Goal: Information Seeking & Learning: Learn about a topic

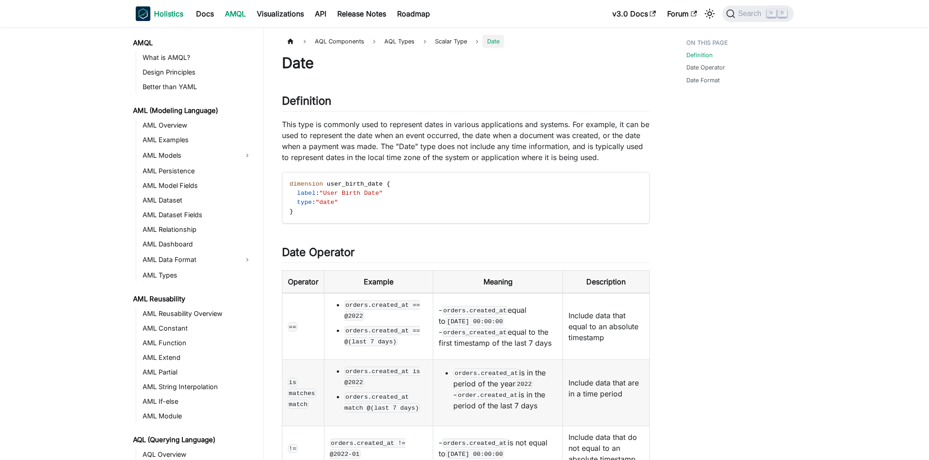
click at [163, 17] on b "Holistics" at bounding box center [168, 13] width 29 height 11
click at [202, 18] on link "Docs" at bounding box center [205, 13] width 29 height 15
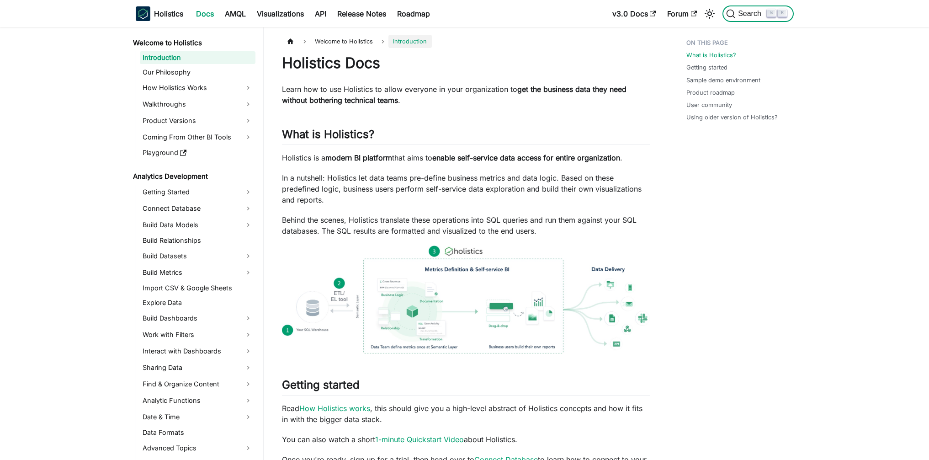
click at [744, 14] on span "Search" at bounding box center [751, 14] width 32 height 8
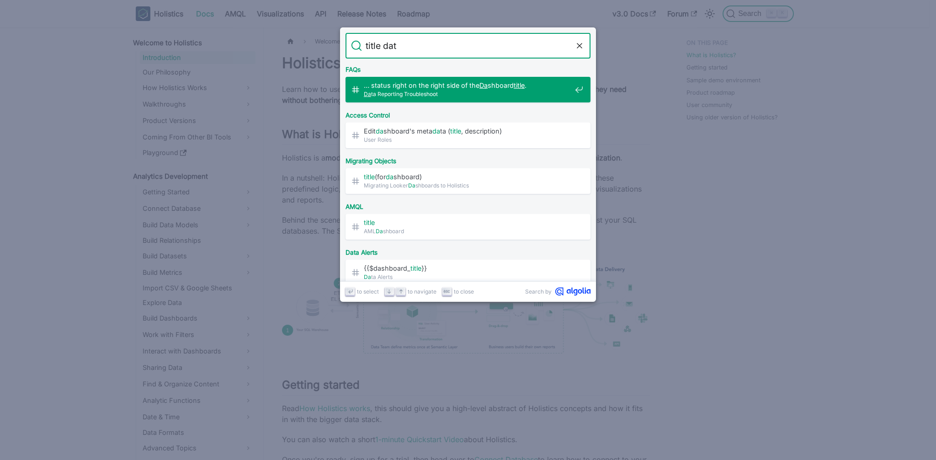
type input "title date"
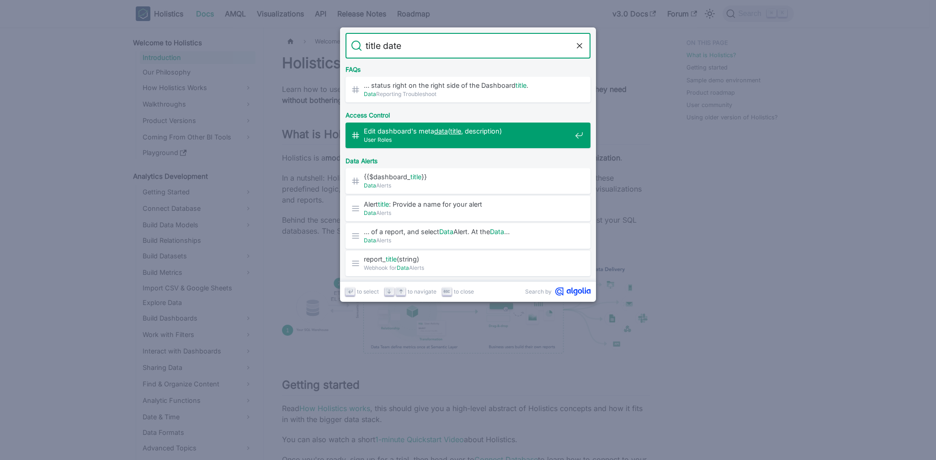
click at [509, 136] on span "User Roles" at bounding box center [467, 139] width 207 height 9
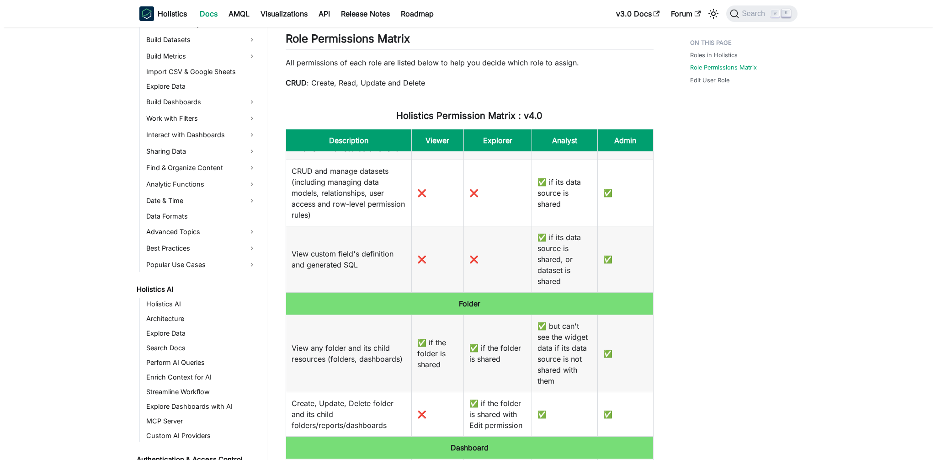
scroll to position [625, 0]
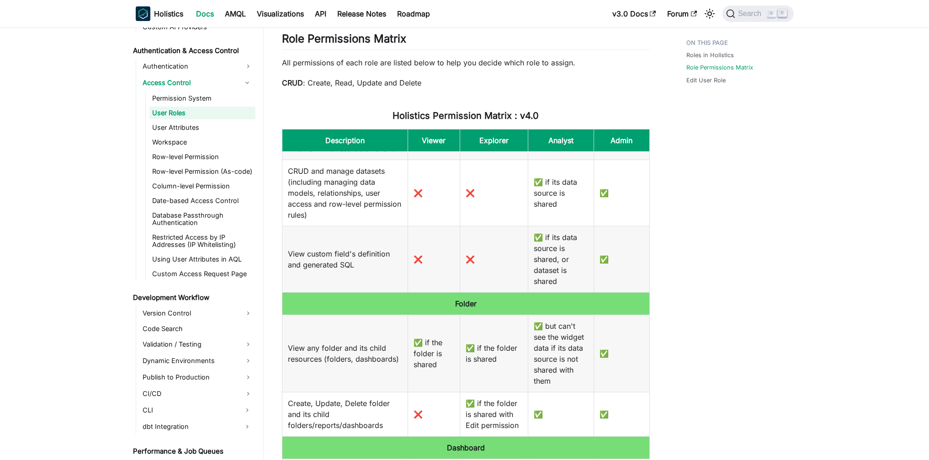
click at [737, 22] on div "Search ⌘ K" at bounding box center [755, 14] width 76 height 20
click at [742, 15] on span "Search" at bounding box center [751, 14] width 32 height 8
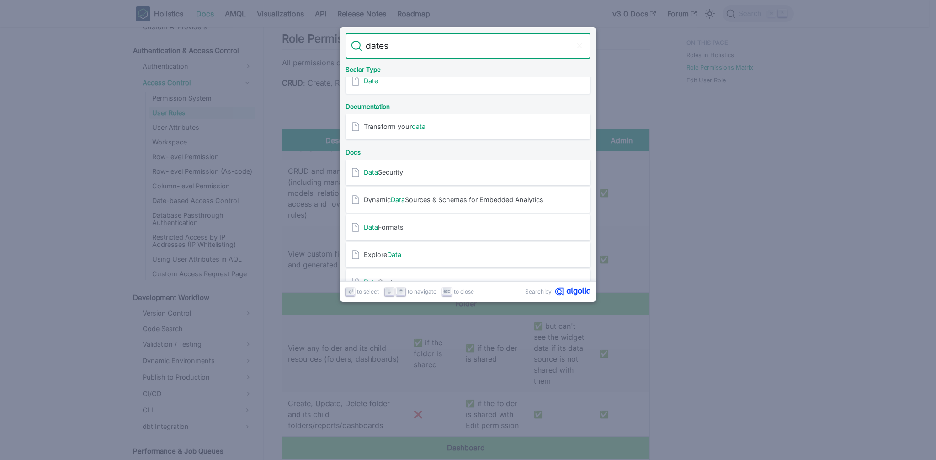
scroll to position [0, 0]
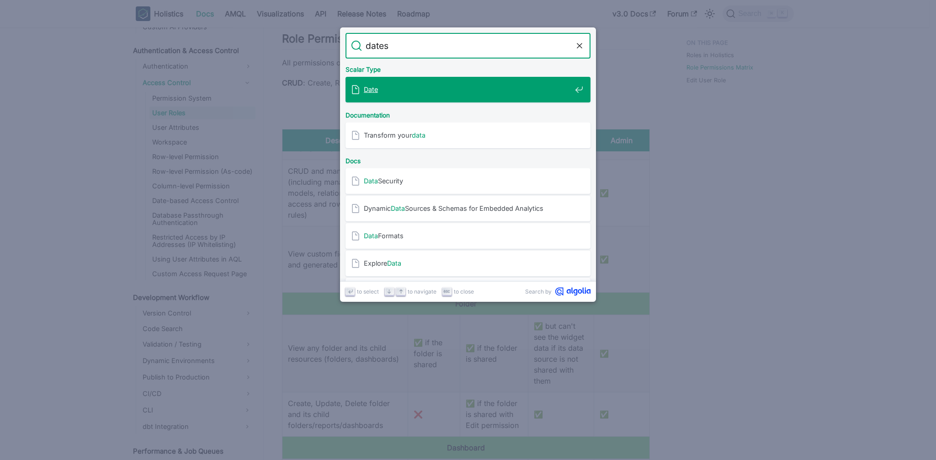
click at [480, 50] on input "dates" at bounding box center [468, 46] width 212 height 26
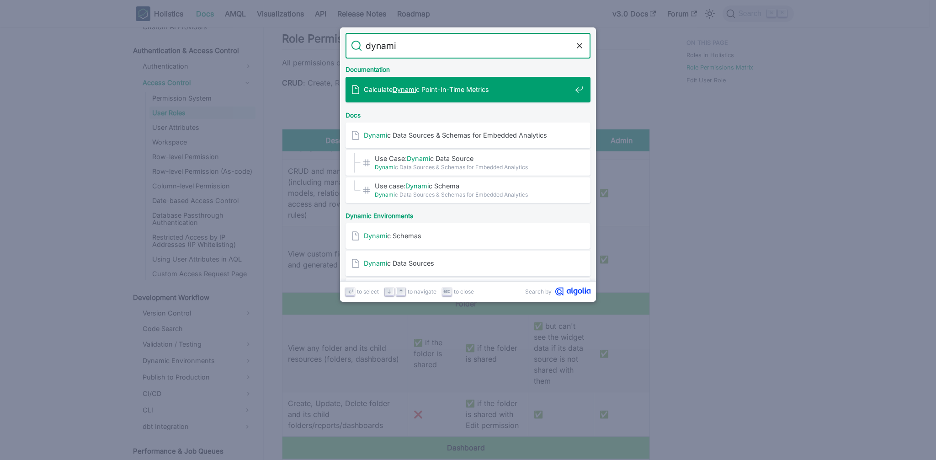
type input "dynamic"
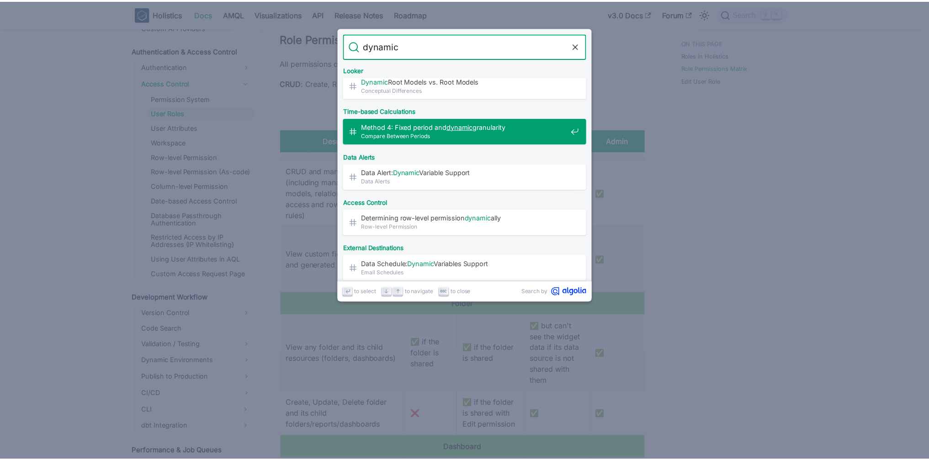
scroll to position [507, 0]
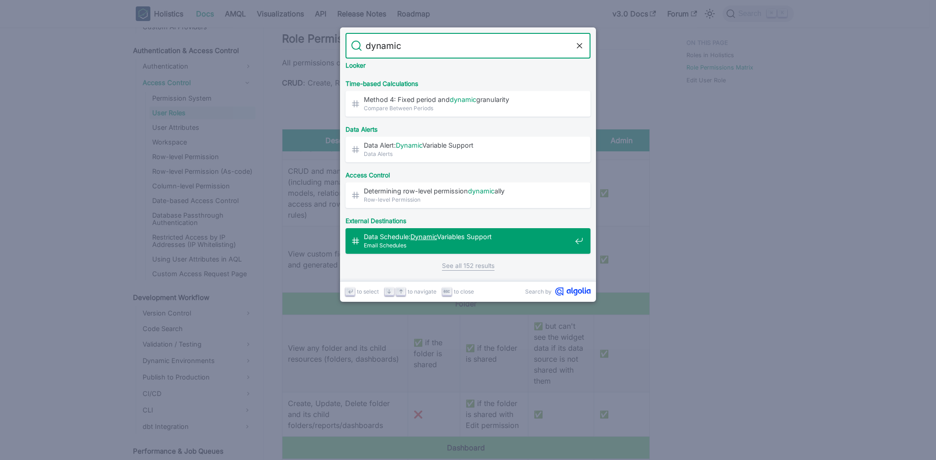
click at [440, 239] on span "Data Schedule: Dynamic Variables Support​" at bounding box center [467, 236] width 207 height 9
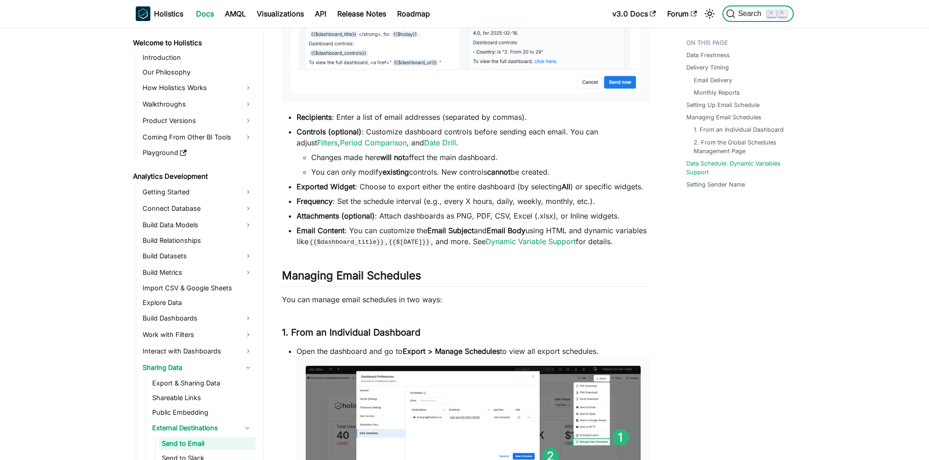
click at [746, 16] on span "Search" at bounding box center [751, 14] width 32 height 8
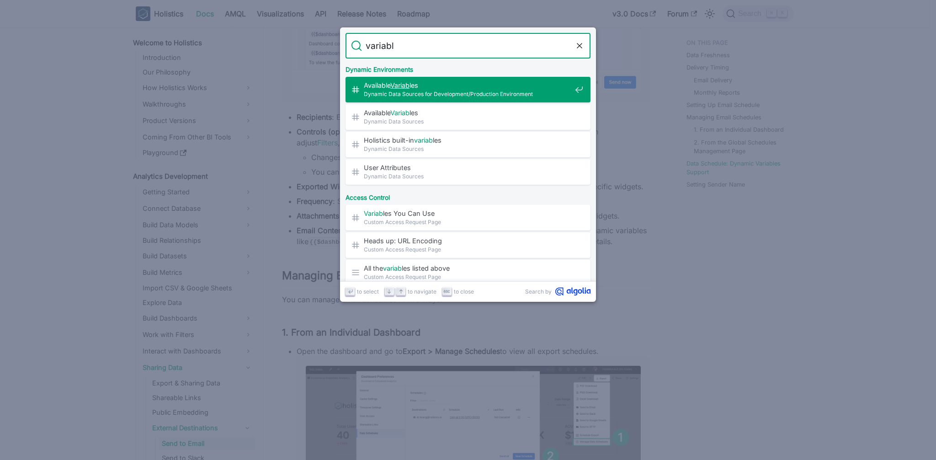
type input "variable"
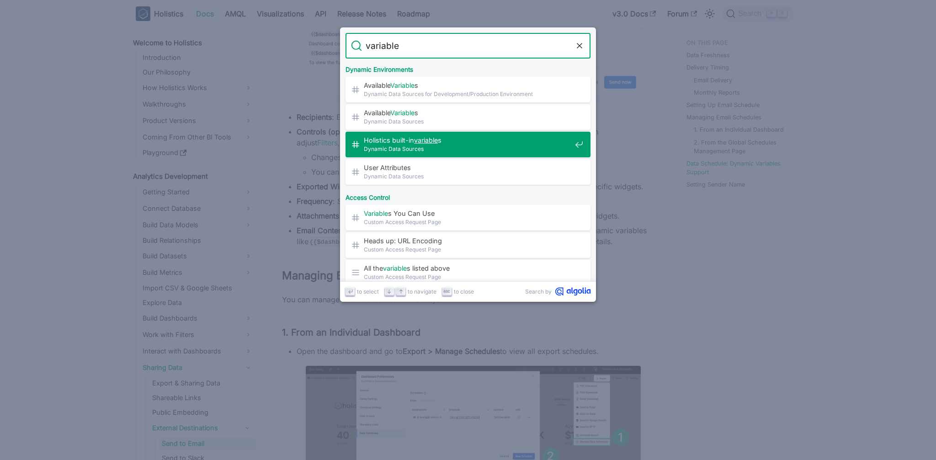
click at [512, 139] on span "Holistics built-in variable s​" at bounding box center [467, 140] width 207 height 9
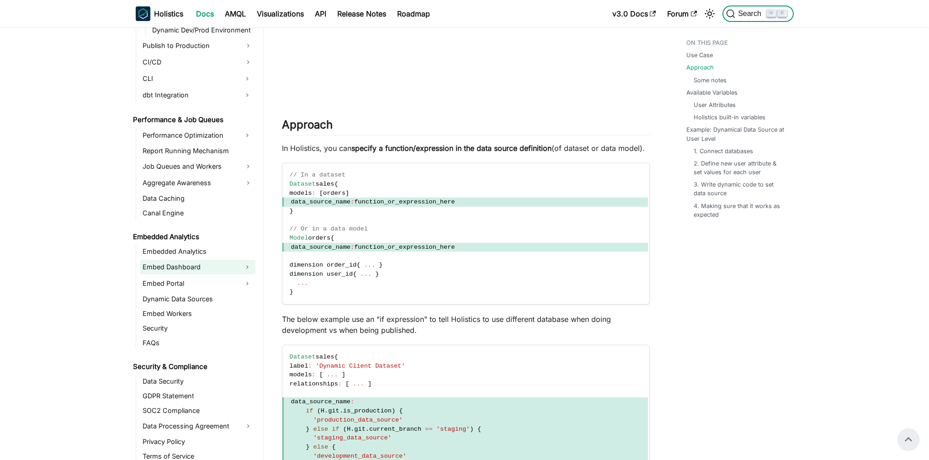
scroll to position [1165, 0]
click at [207, 270] on link "Embed Dashboard" at bounding box center [189, 265] width 99 height 15
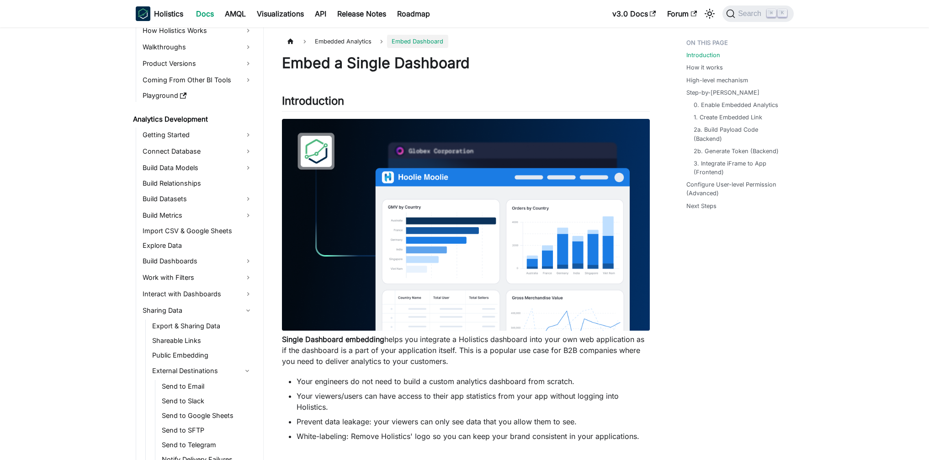
scroll to position [51, 0]
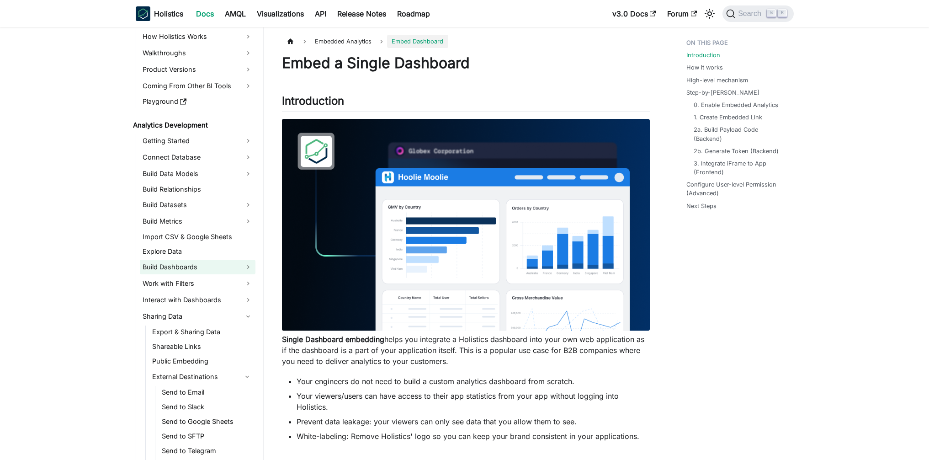
click at [199, 270] on link "Build Dashboards" at bounding box center [198, 267] width 116 height 15
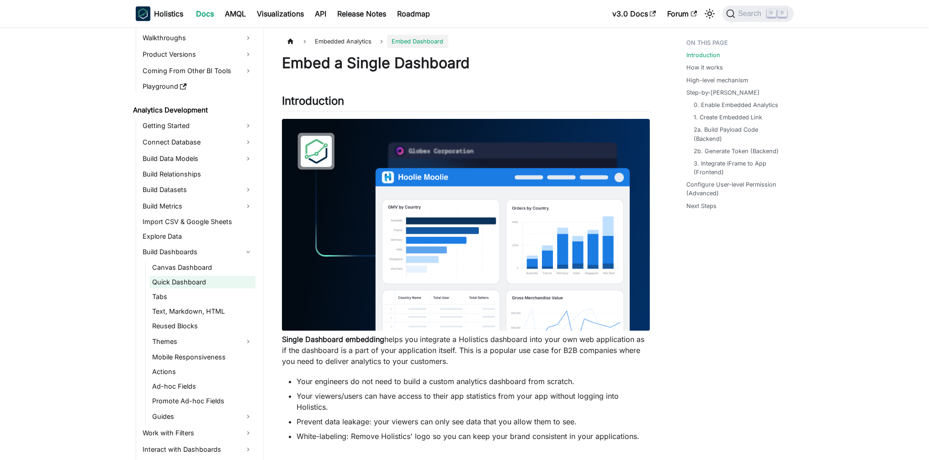
scroll to position [68, 0]
click at [189, 309] on link "Text, Markdown, HTML" at bounding box center [202, 309] width 106 height 13
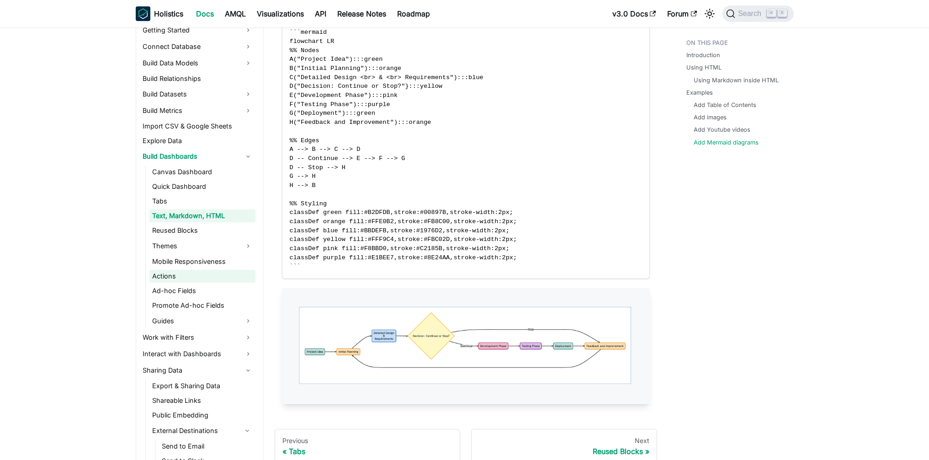
scroll to position [202, 0]
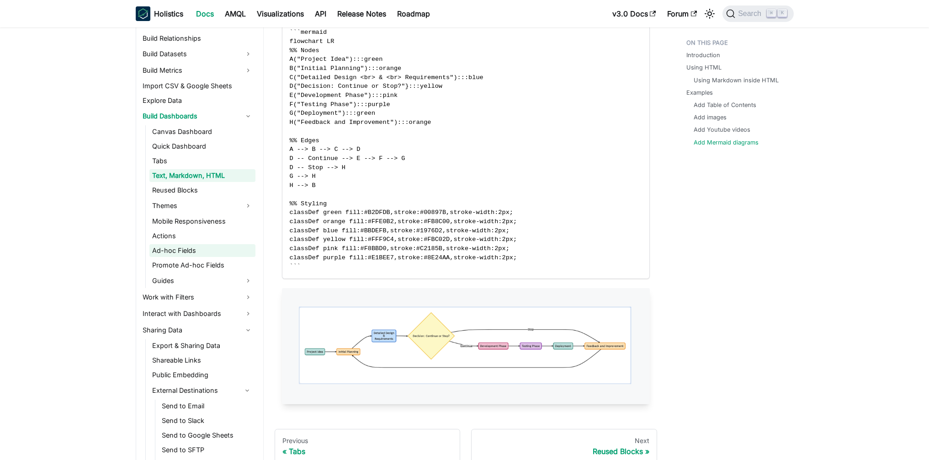
click at [215, 255] on link "Ad-hoc Fields" at bounding box center [202, 250] width 106 height 13
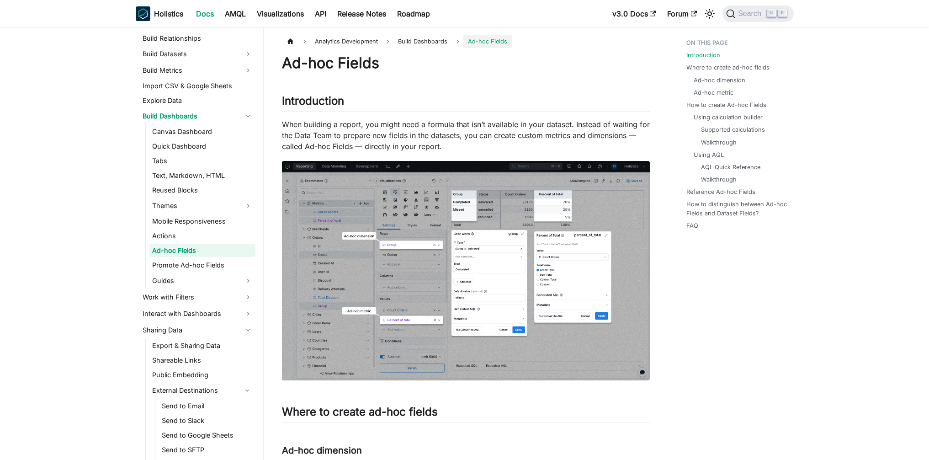
scroll to position [331, 0]
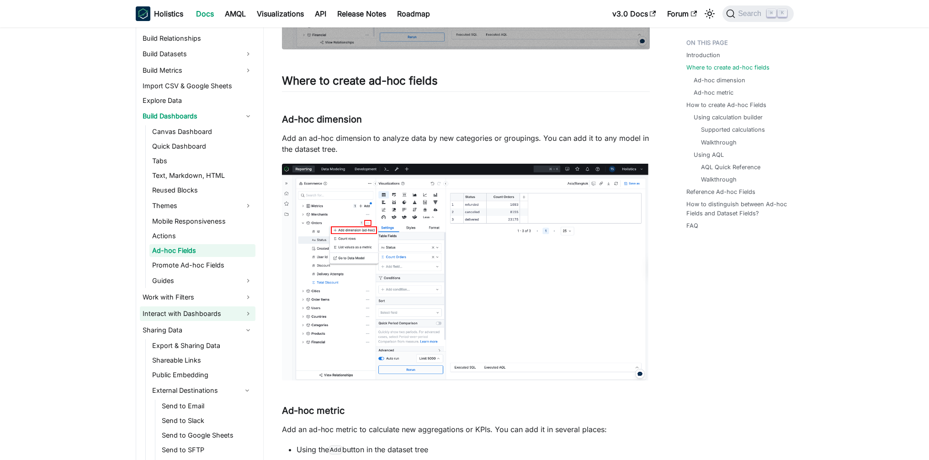
click at [197, 316] on link "Interact with Dashboards" at bounding box center [198, 313] width 116 height 15
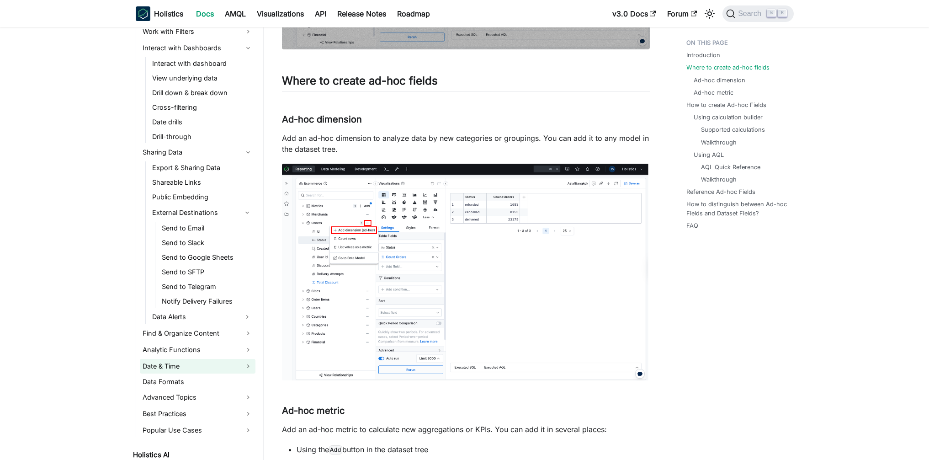
scroll to position [468, 0]
click at [224, 368] on link "Date & Time" at bounding box center [198, 365] width 116 height 15
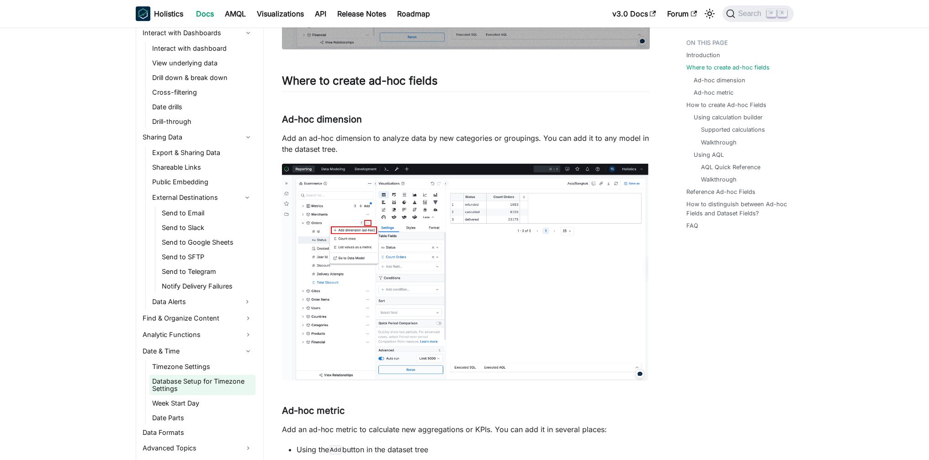
scroll to position [484, 0]
click at [180, 414] on link "Date Parts" at bounding box center [202, 416] width 106 height 13
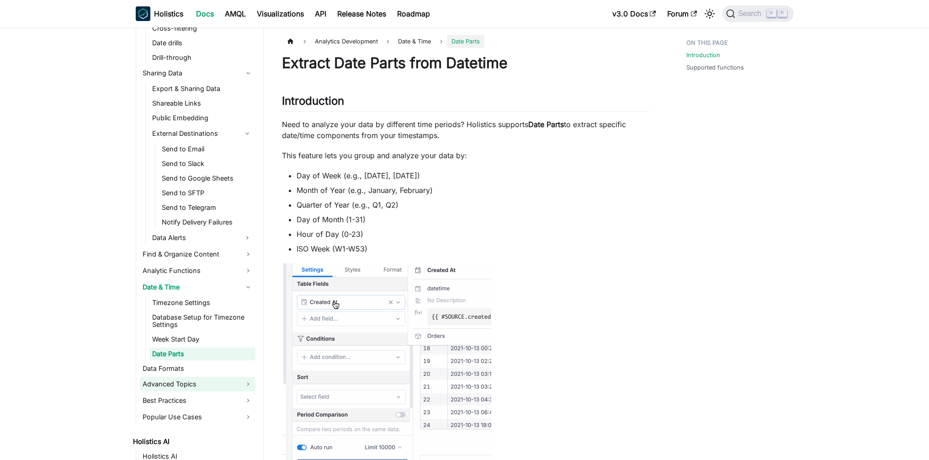
scroll to position [549, 0]
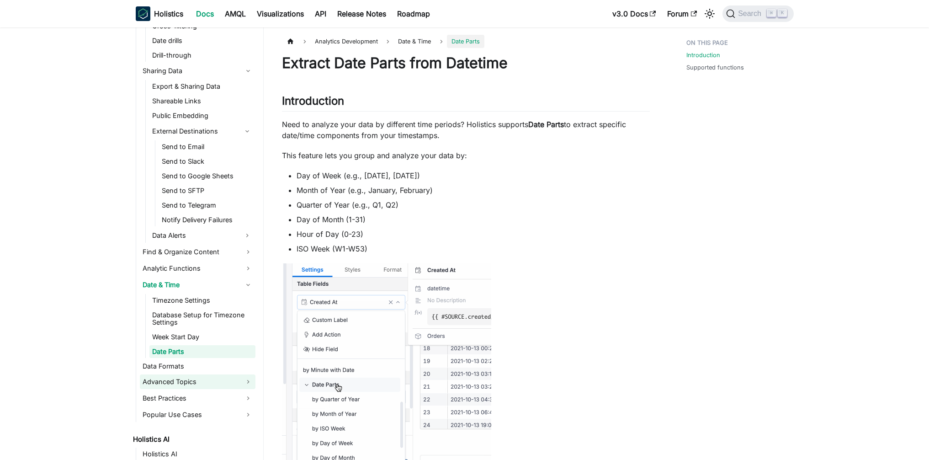
click at [236, 376] on link "Advanced Topics" at bounding box center [198, 381] width 116 height 15
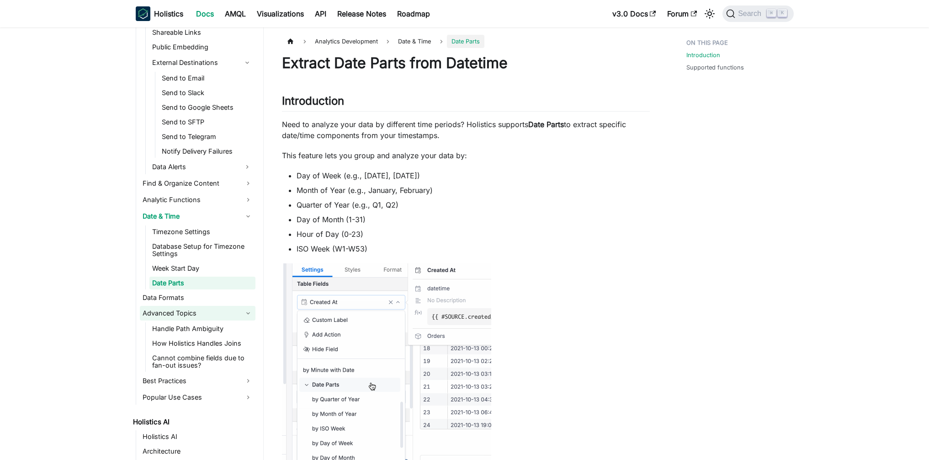
scroll to position [630, 0]
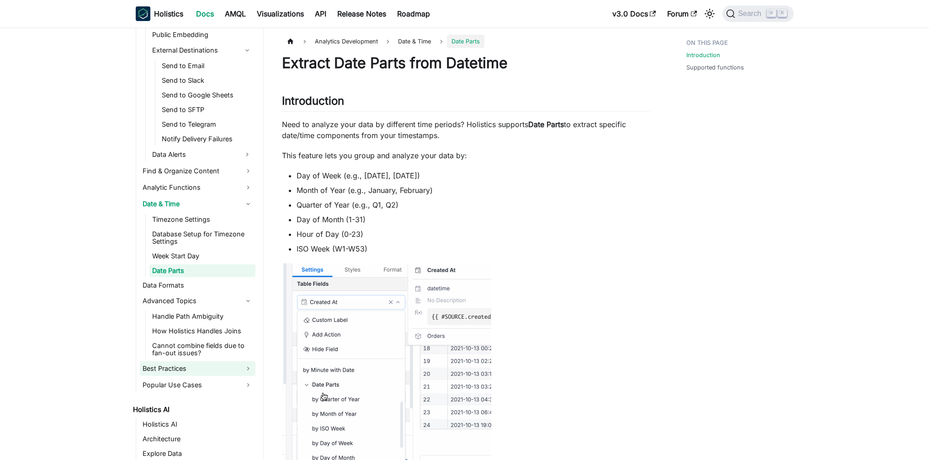
click at [233, 373] on link "Best Practices" at bounding box center [198, 368] width 116 height 15
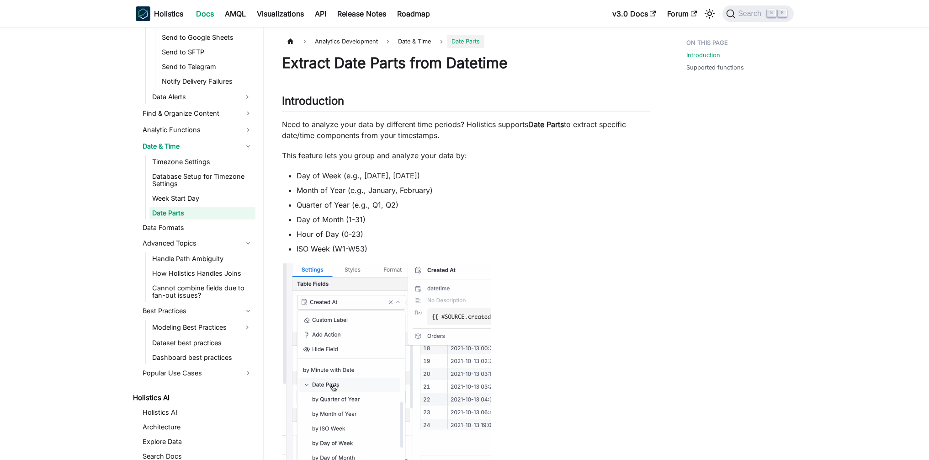
scroll to position [701, 0]
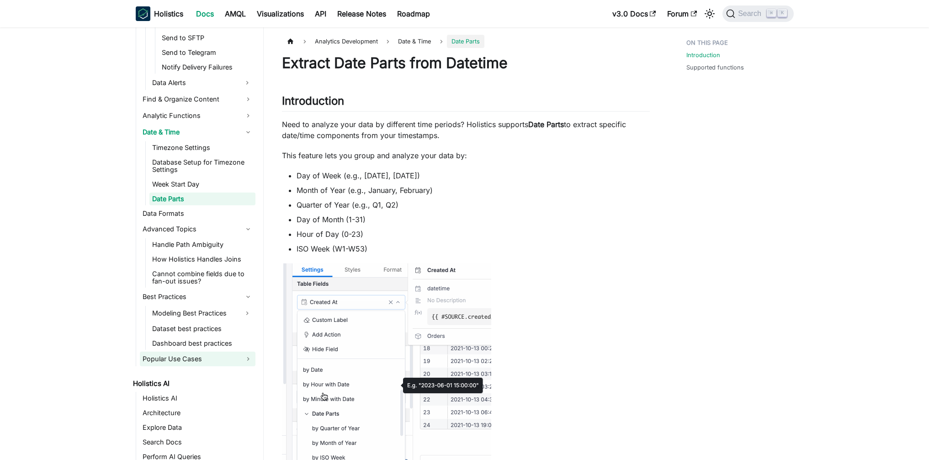
click at [222, 360] on link "Popular Use Cases" at bounding box center [198, 358] width 116 height 15
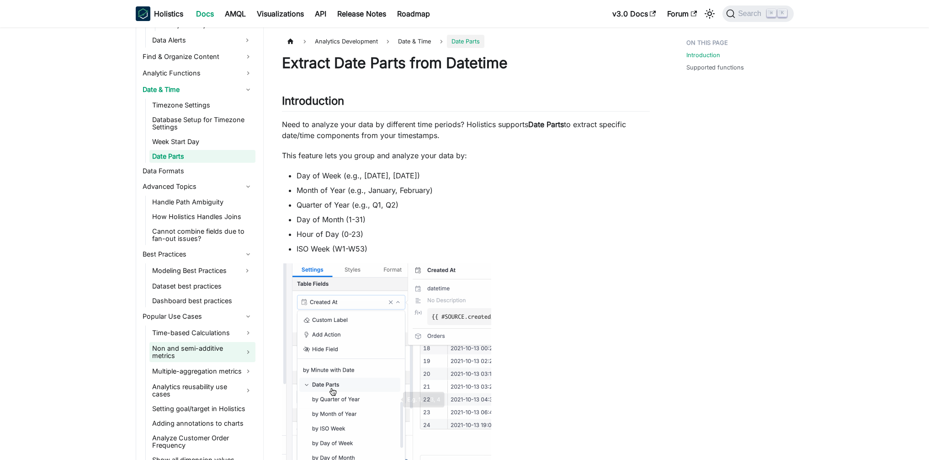
scroll to position [883, 0]
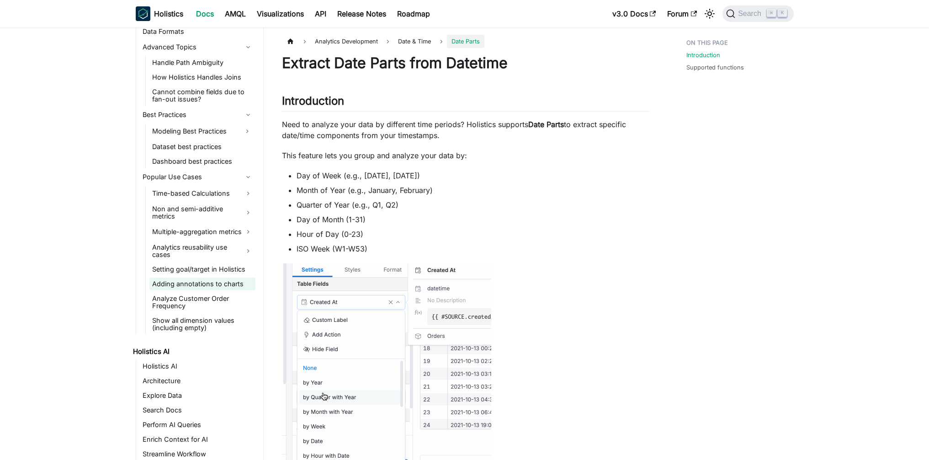
click at [237, 286] on link "Adding annotations to charts" at bounding box center [202, 283] width 106 height 13
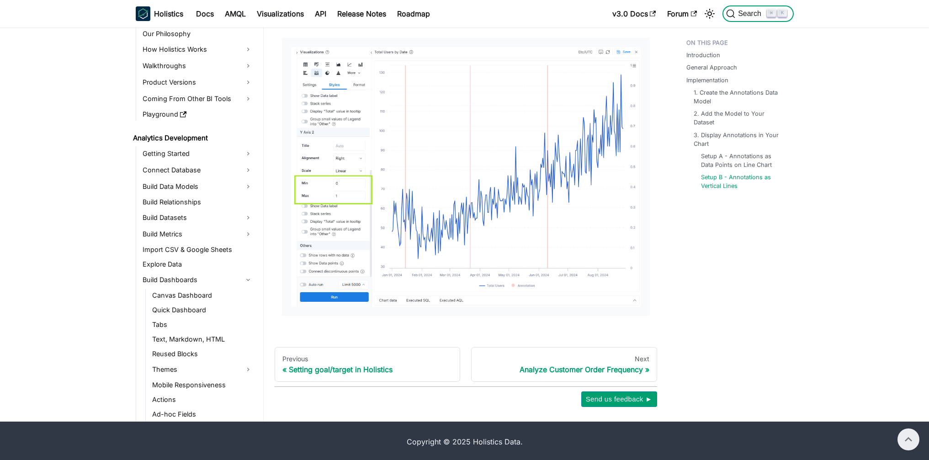
click at [738, 15] on span "Search" at bounding box center [751, 14] width 32 height 8
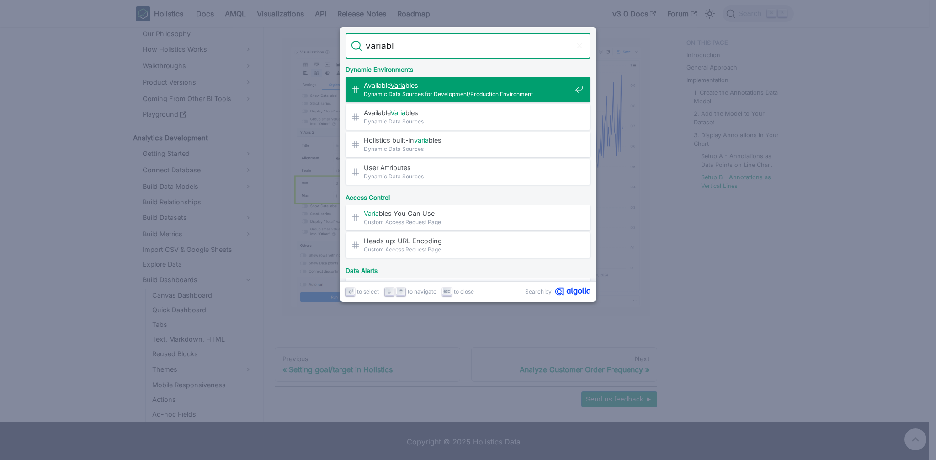
type input "variable"
click at [476, 91] on span "Dynamic Data Sources for Development/Production Environment" at bounding box center [467, 94] width 207 height 9
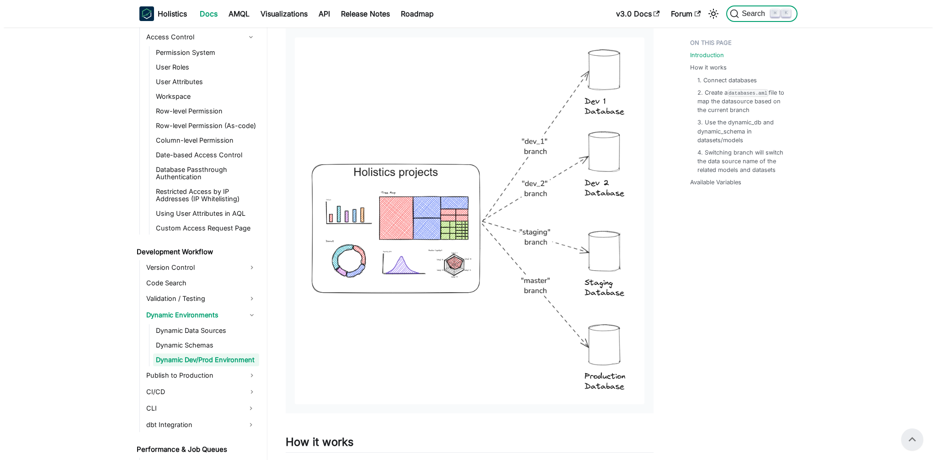
scroll to position [364, 0]
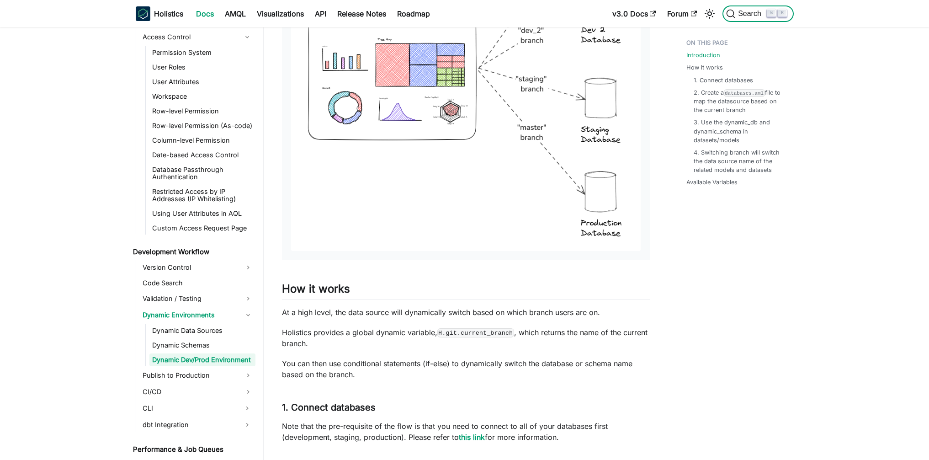
click at [750, 15] on span "Search" at bounding box center [751, 14] width 32 height 8
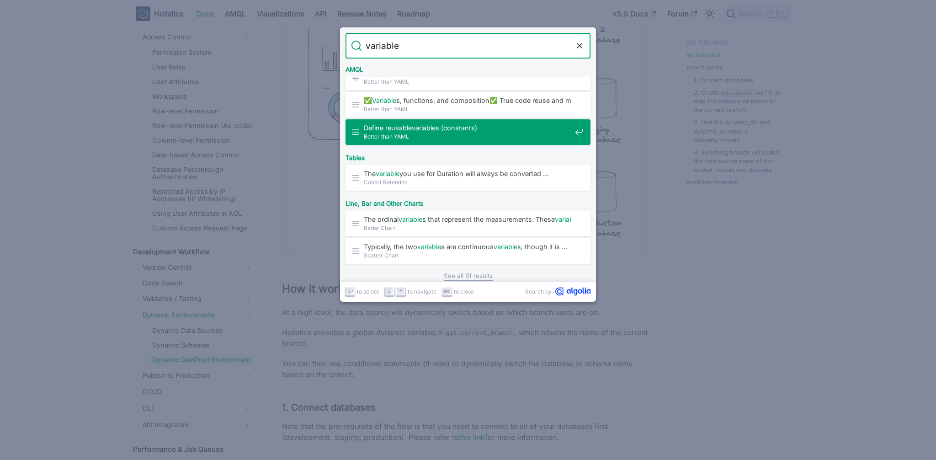
scroll to position [498, 0]
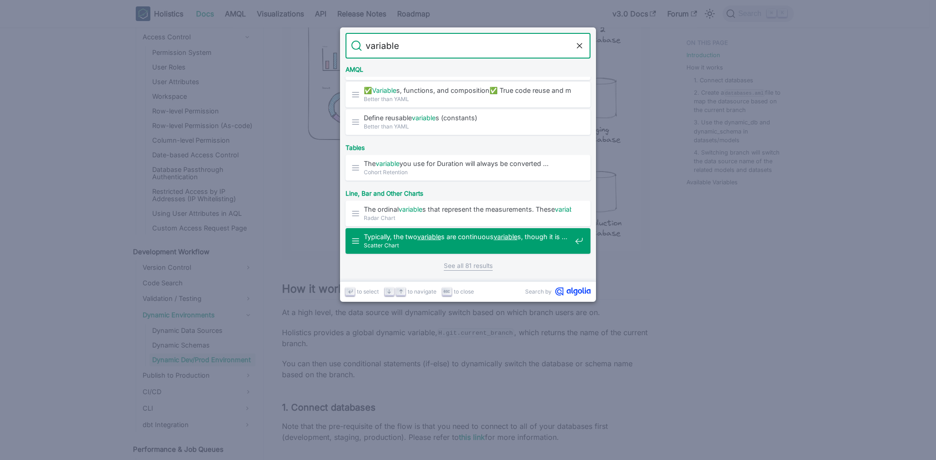
type input "variable"
click at [472, 268] on link "See all 81 results" at bounding box center [468, 266] width 49 height 10
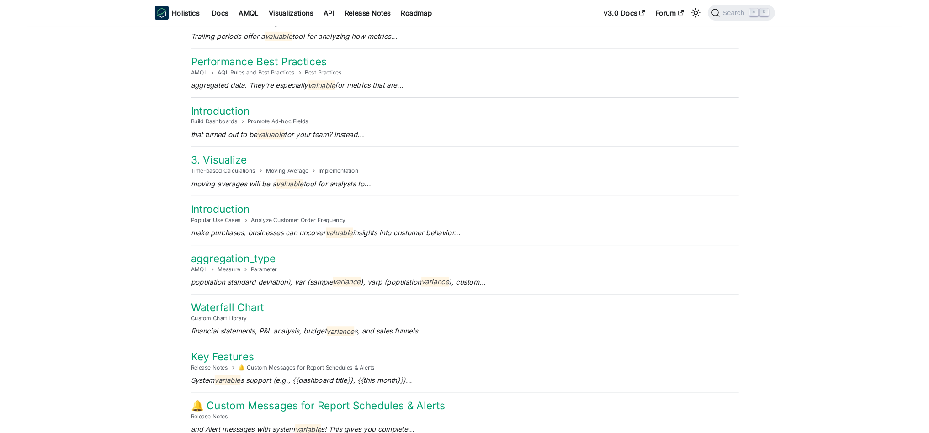
scroll to position [3752, 0]
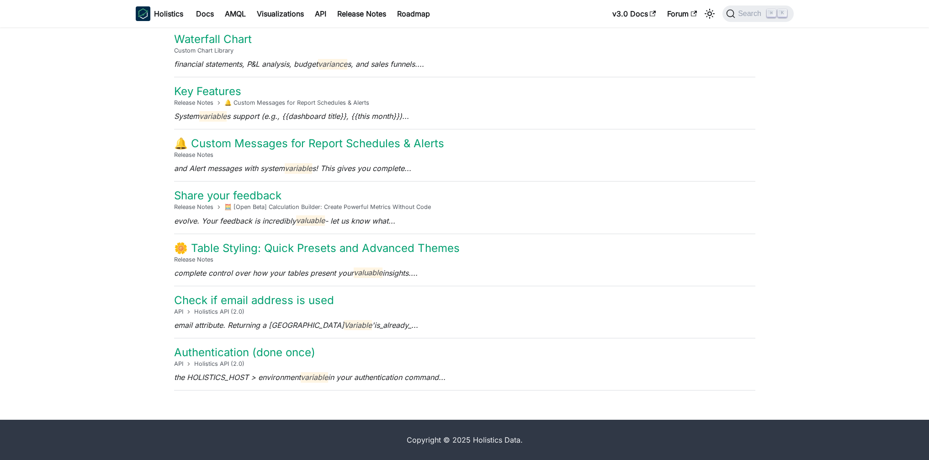
drag, startPoint x: 145, startPoint y: 311, endPoint x: 155, endPoint y: 212, distance: 99.2
